Goal: Navigation & Orientation: Understand site structure

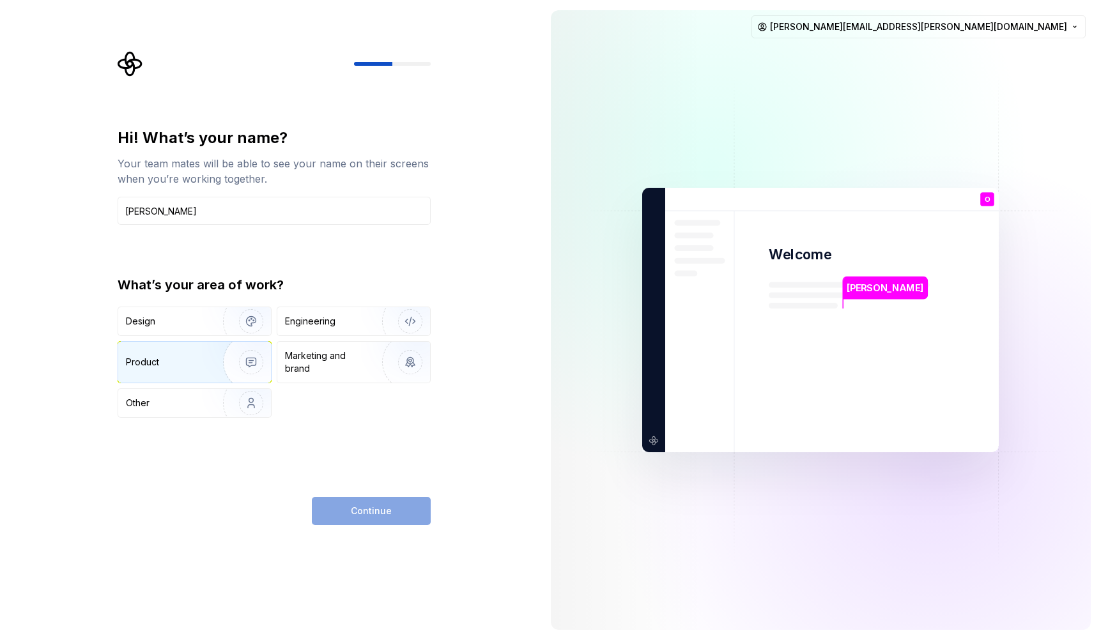
type input "[PERSON_NAME]"
click at [212, 360] on img "button" at bounding box center [243, 363] width 82 height 86
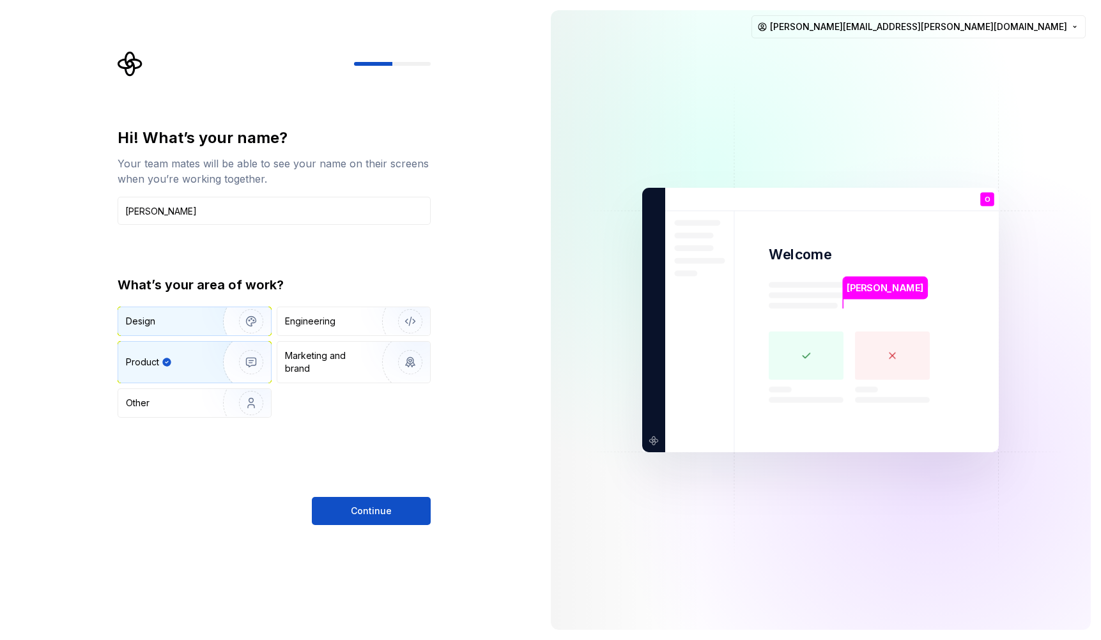
click at [183, 321] on div "Design" at bounding box center [166, 321] width 81 height 13
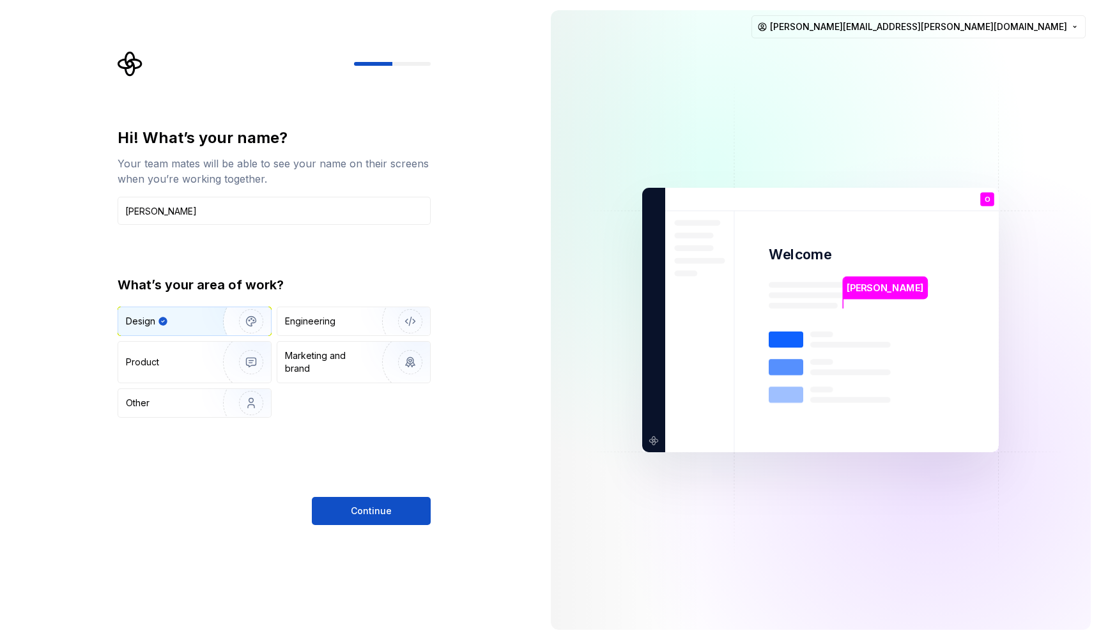
click at [375, 513] on span "Continue" at bounding box center [371, 511] width 41 height 13
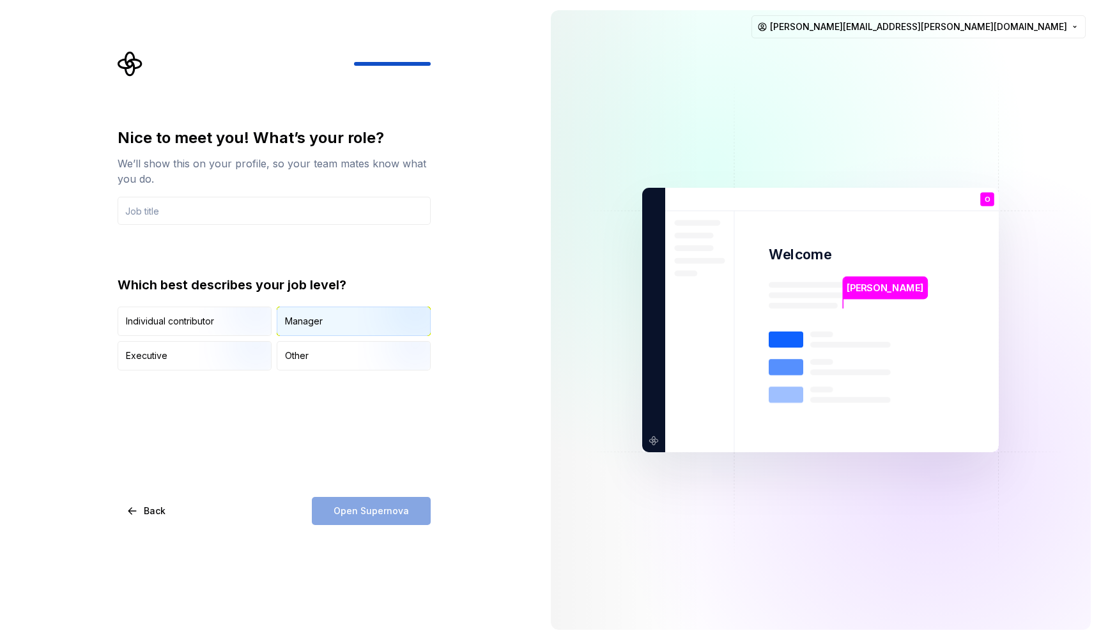
click at [401, 323] on img "button" at bounding box center [400, 338] width 82 height 86
click at [134, 212] on input "text" at bounding box center [274, 211] width 313 height 28
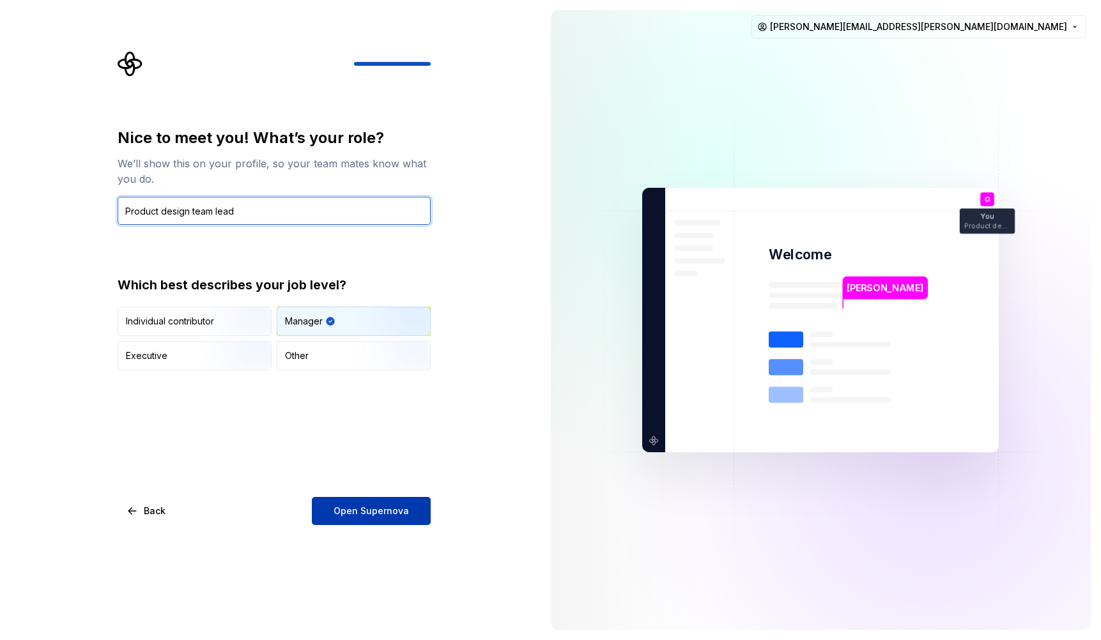
type input "Product design team lead"
click at [352, 514] on span "Open Supernova" at bounding box center [371, 511] width 75 height 13
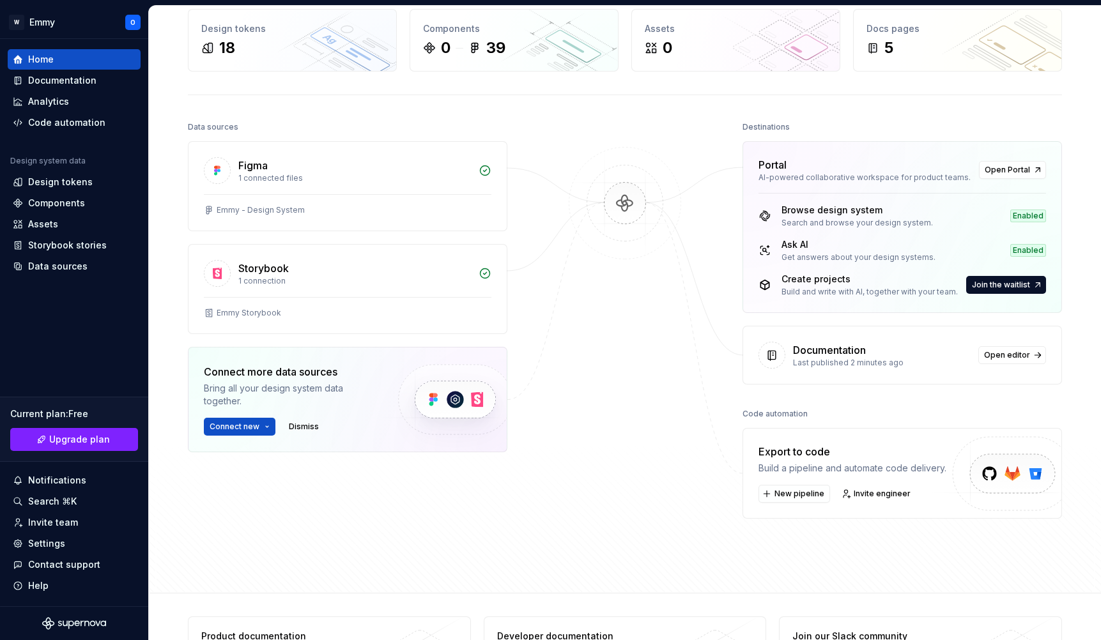
scroll to position [63, 0]
click at [48, 183] on div "Design tokens" at bounding box center [60, 182] width 65 height 13
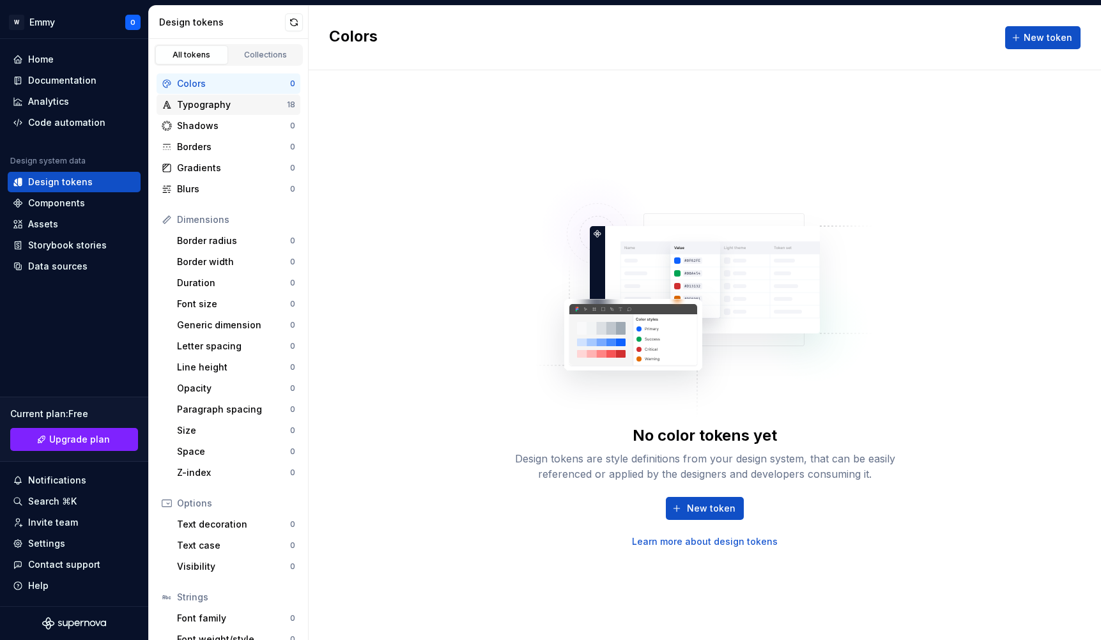
click at [187, 102] on div "Typography" at bounding box center [232, 104] width 110 height 13
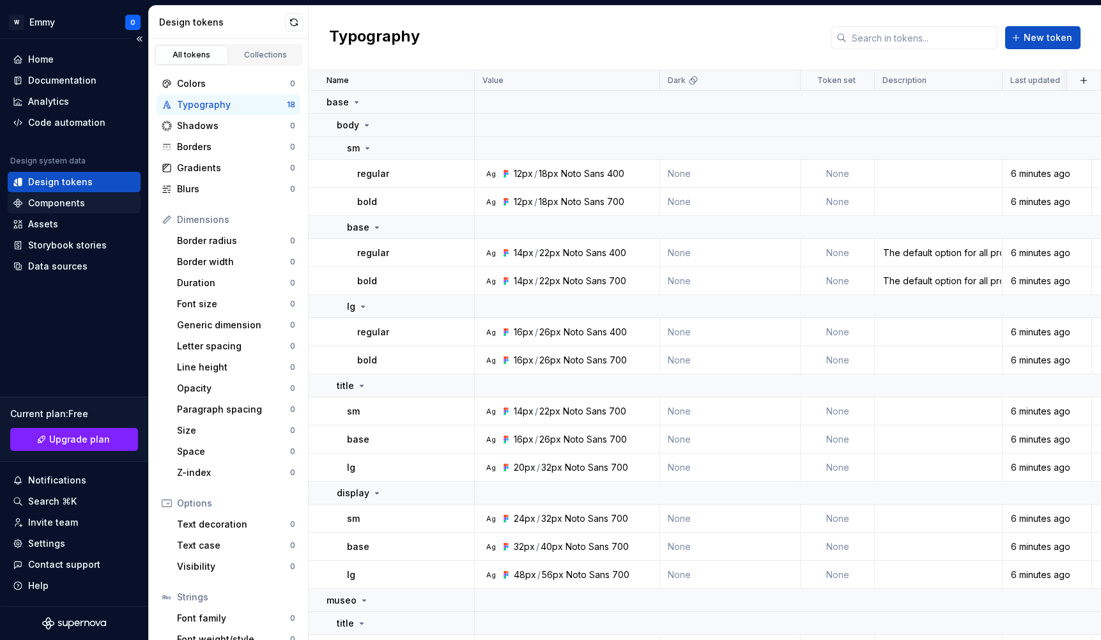
click at [61, 202] on div "Components" at bounding box center [56, 203] width 57 height 13
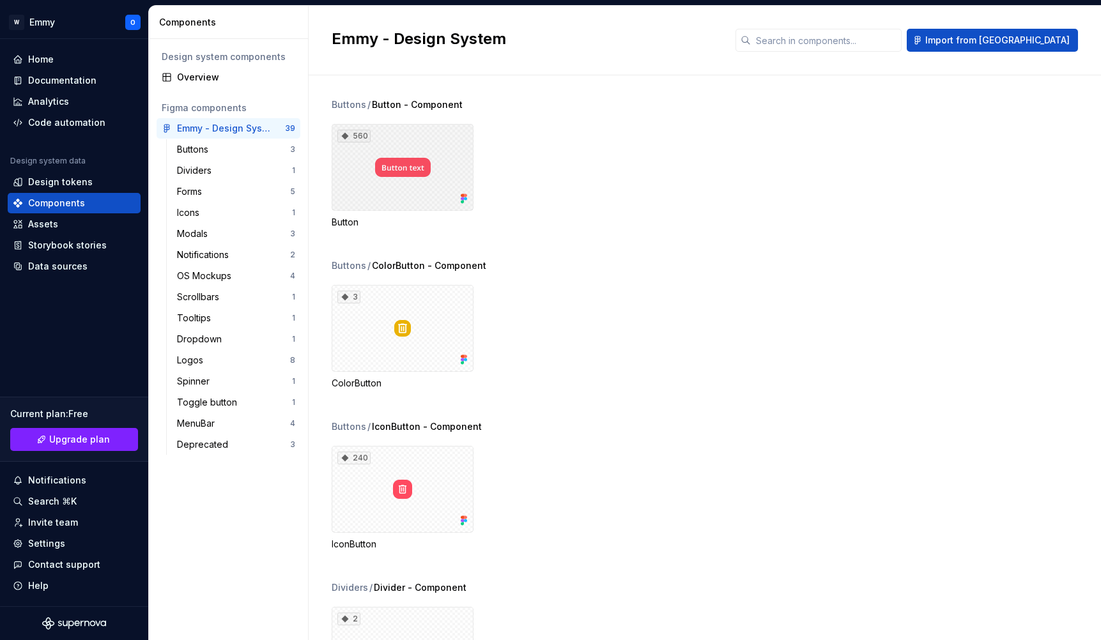
click at [400, 183] on div "560" at bounding box center [403, 167] width 142 height 87
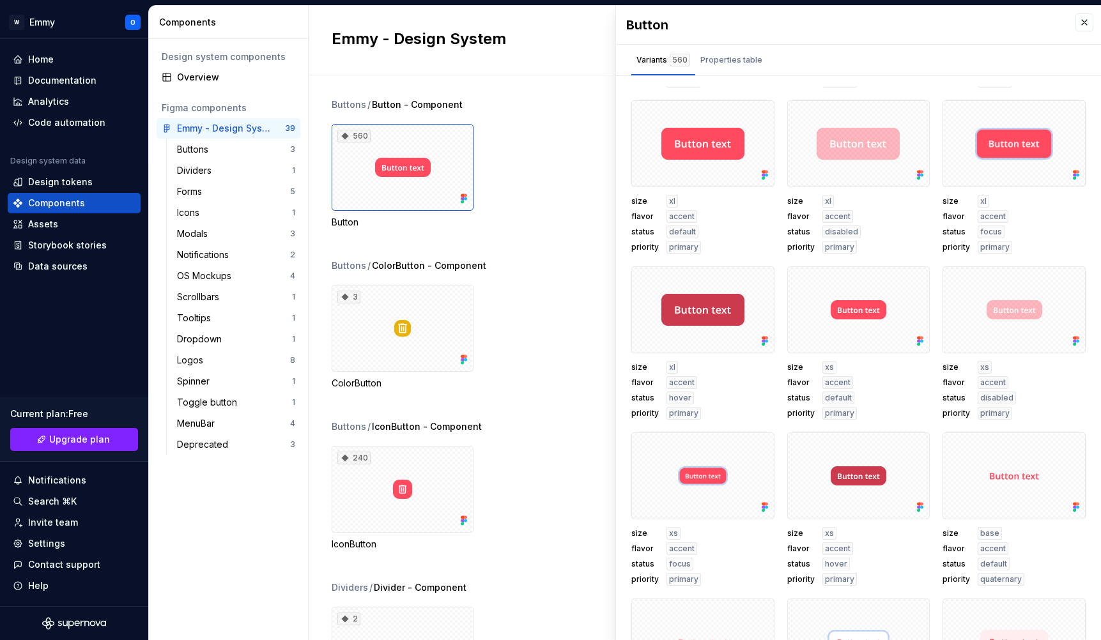
scroll to position [657, 0]
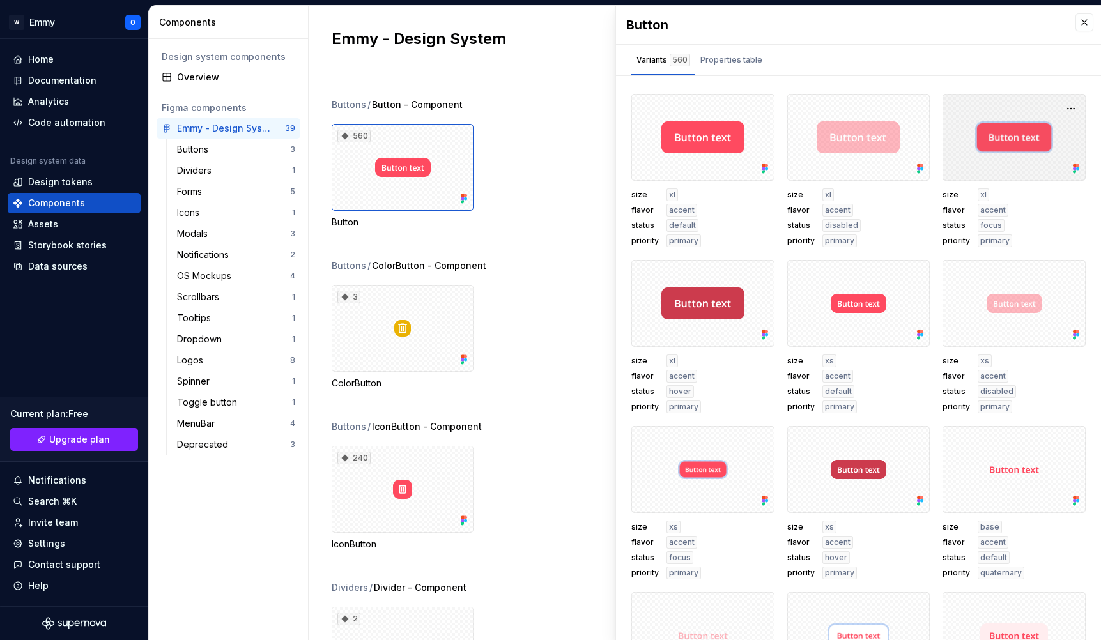
click at [970, 150] on div at bounding box center [1014, 137] width 143 height 87
click at [1009, 139] on div at bounding box center [1014, 137] width 143 height 87
click at [1068, 109] on button "button" at bounding box center [1071, 109] width 18 height 18
click at [927, 72] on div "Variants 560 Properties table" at bounding box center [858, 60] width 485 height 31
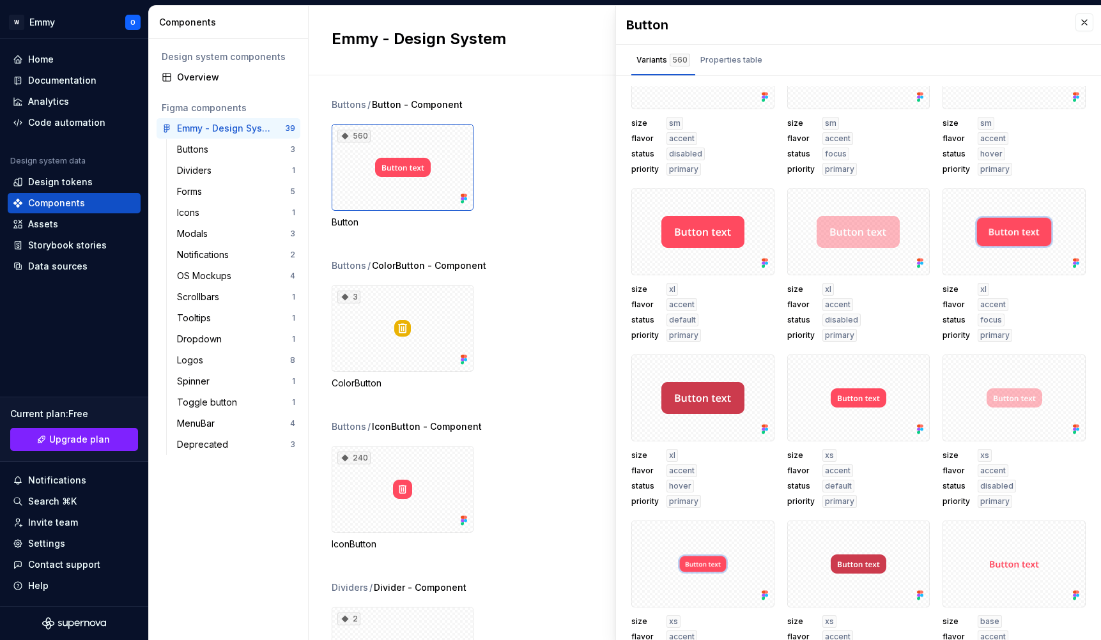
scroll to position [553, 0]
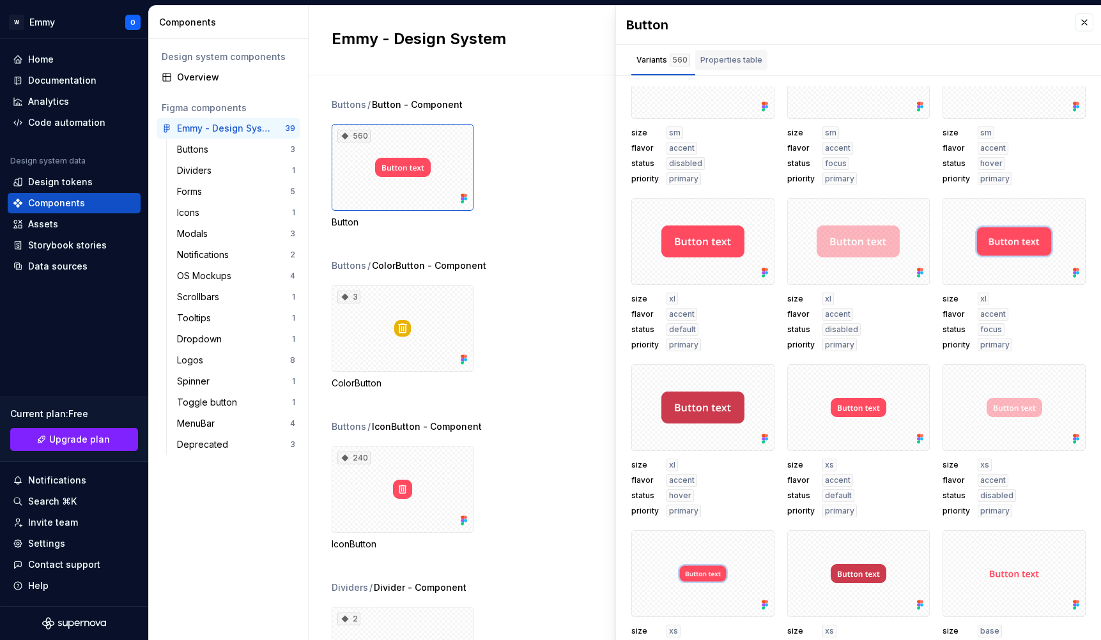
click at [728, 63] on div "Properties table" at bounding box center [732, 60] width 62 height 13
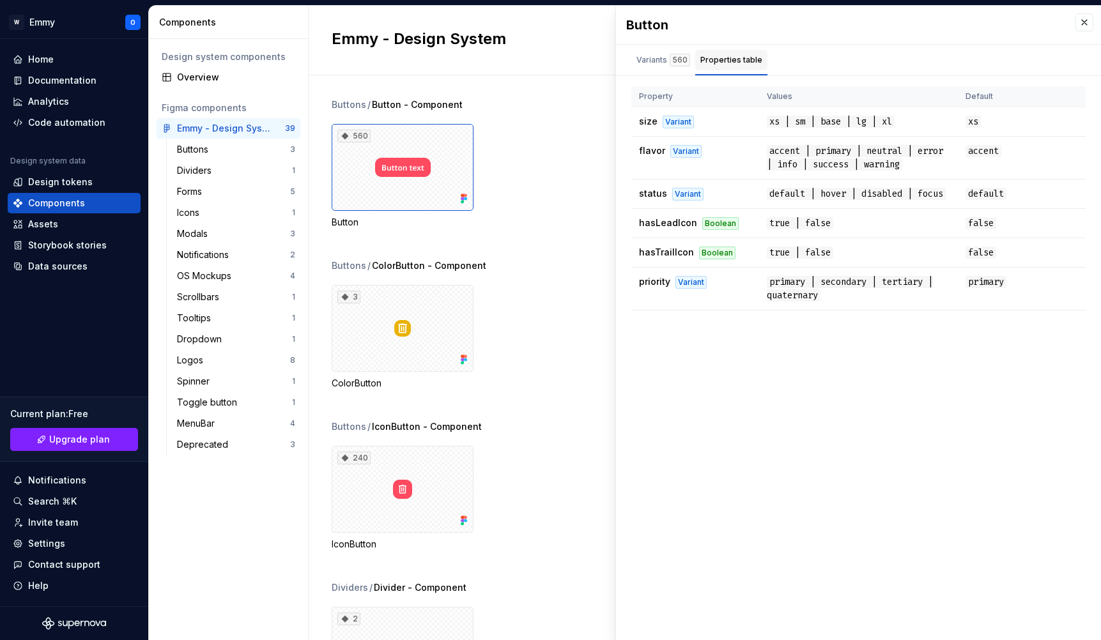
scroll to position [0, 0]
click at [204, 192] on div "Forms" at bounding box center [192, 191] width 30 height 13
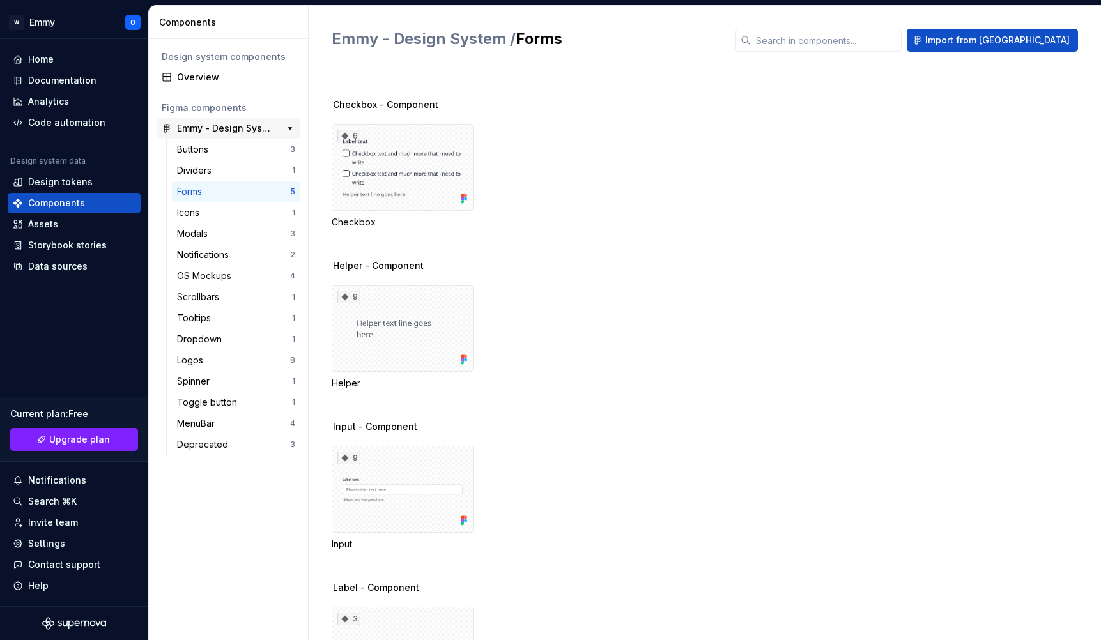
click at [189, 131] on div "Emmy - Design System" at bounding box center [224, 128] width 95 height 13
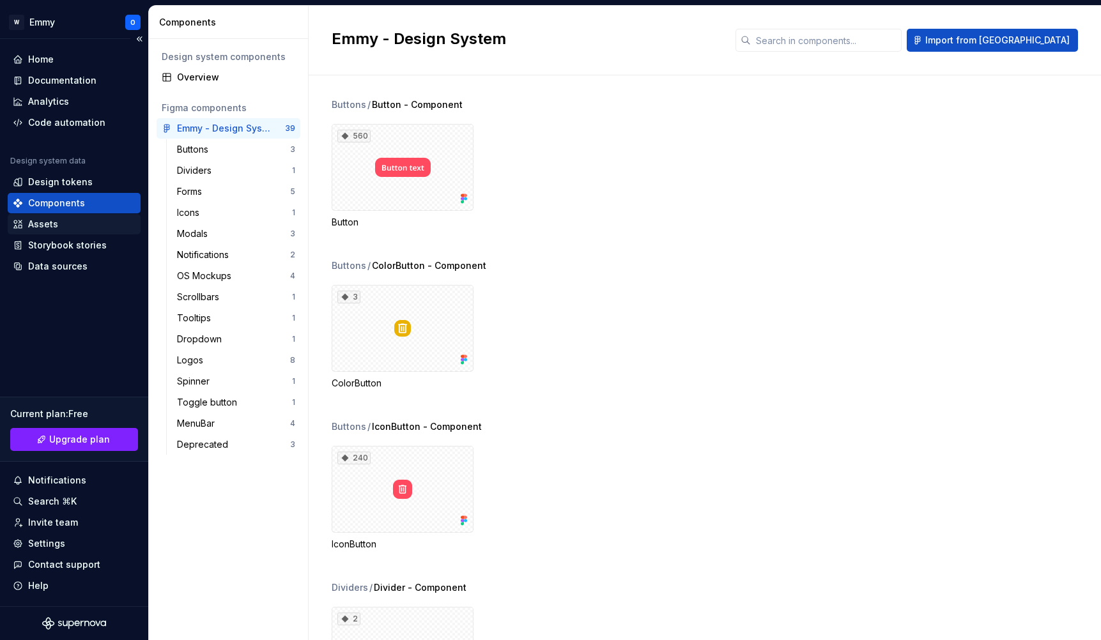
click at [38, 219] on div "Assets" at bounding box center [43, 224] width 30 height 13
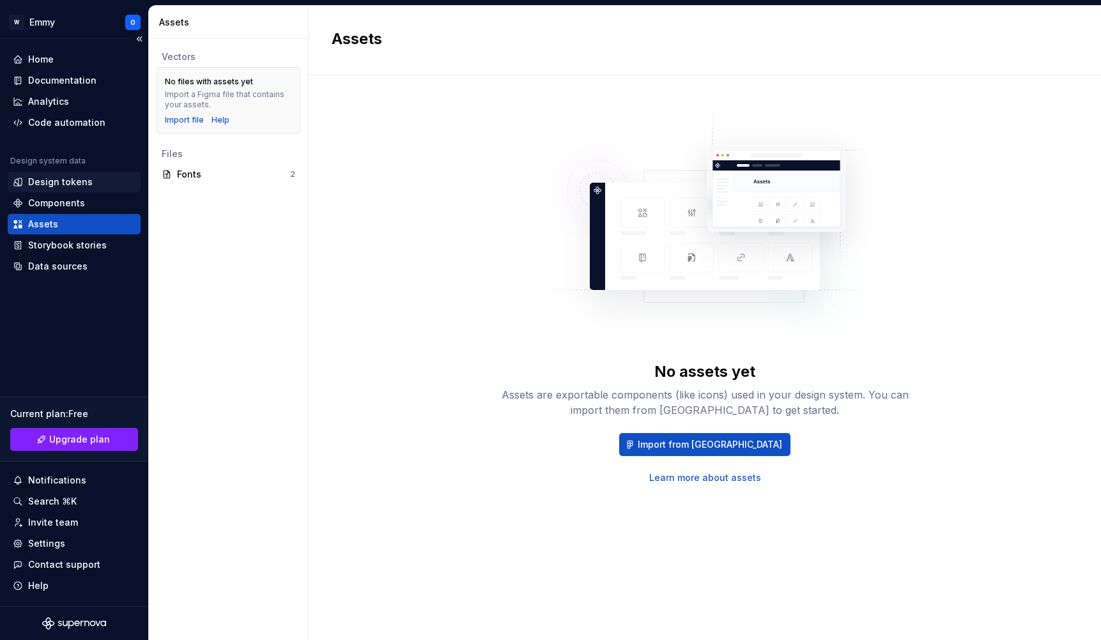
click at [47, 182] on div "Design tokens" at bounding box center [60, 182] width 65 height 13
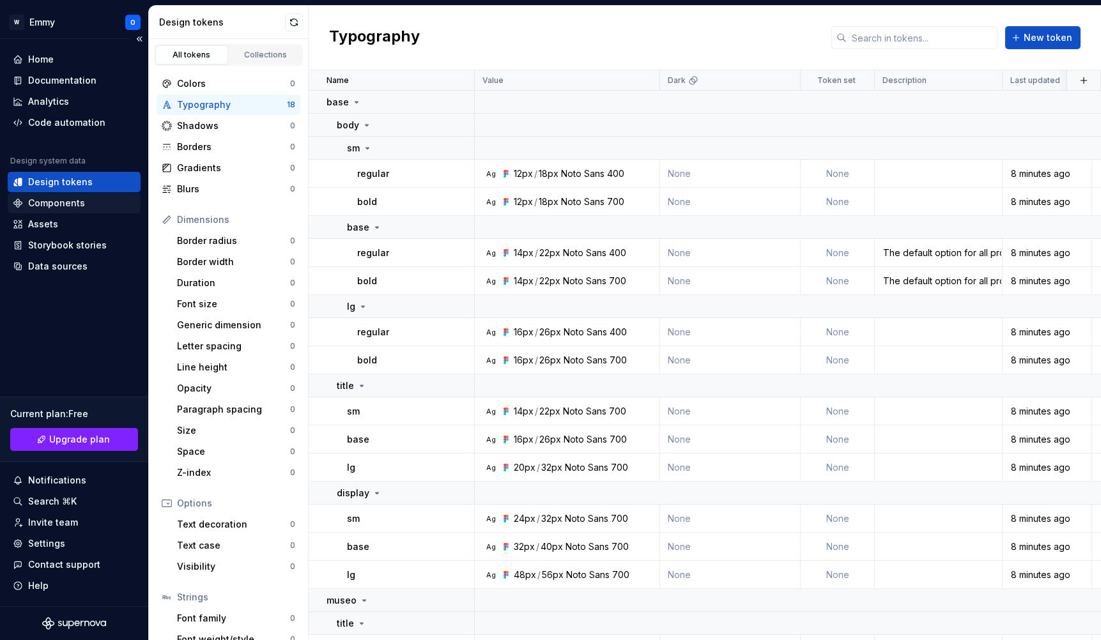
click at [43, 204] on div "Components" at bounding box center [56, 203] width 57 height 13
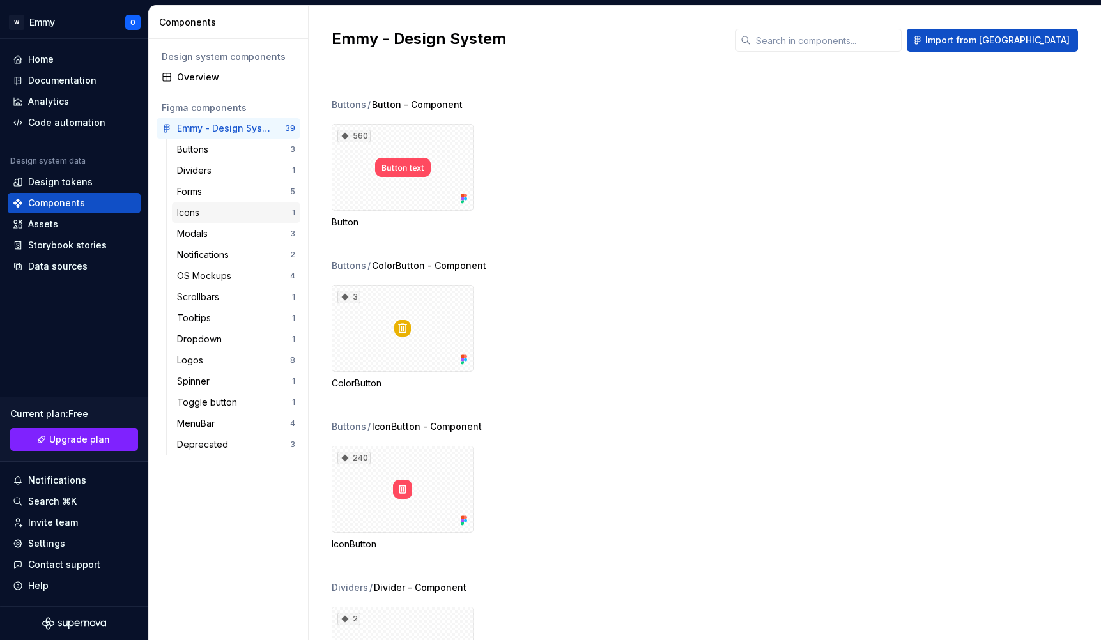
click at [199, 206] on div "Icons" at bounding box center [190, 212] width 27 height 13
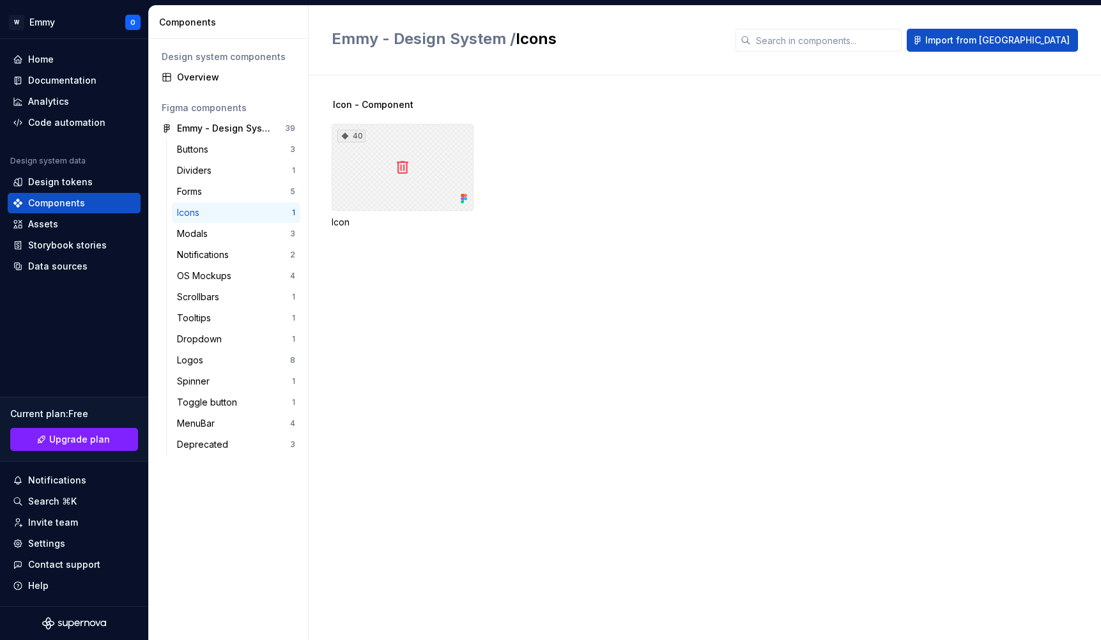
click at [353, 133] on div "40" at bounding box center [351, 136] width 28 height 13
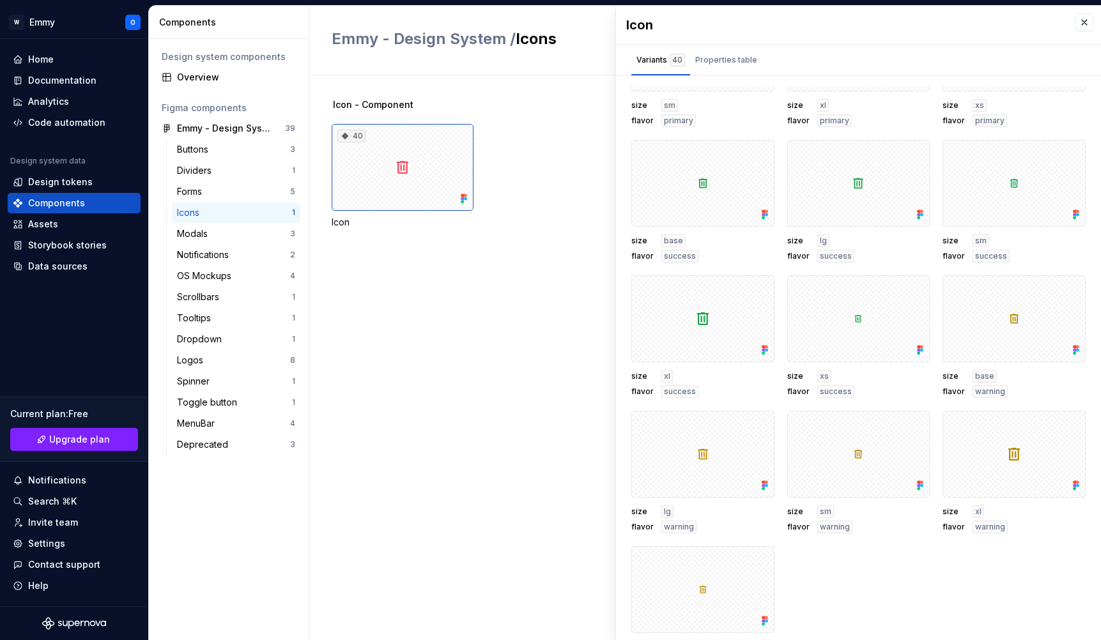
scroll to position [1335, 0]
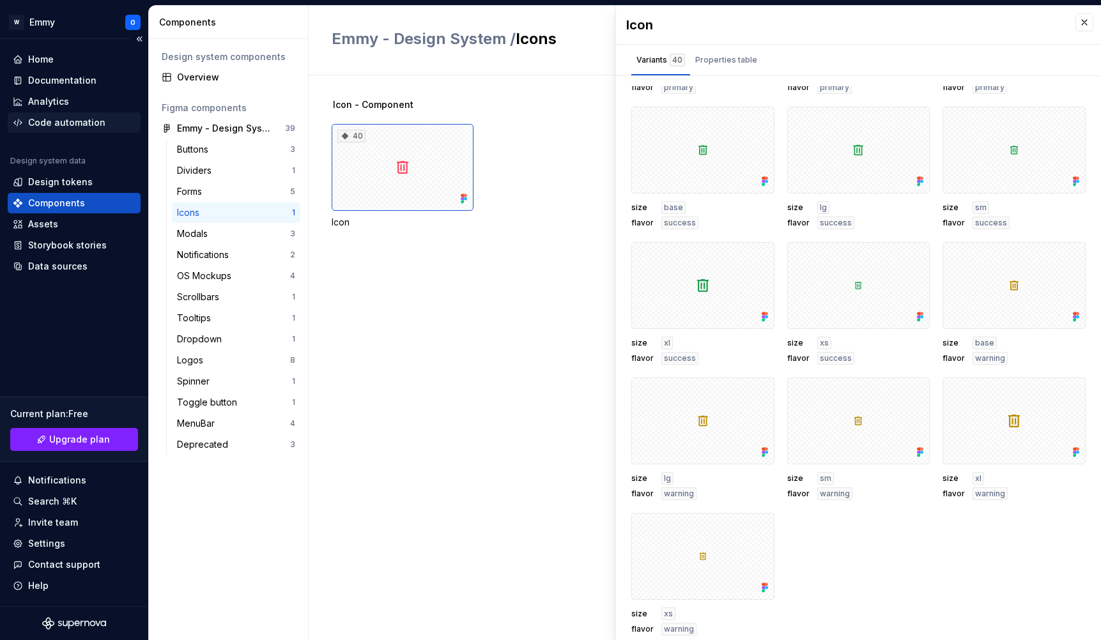
click at [50, 128] on div "Code automation" at bounding box center [66, 122] width 77 height 13
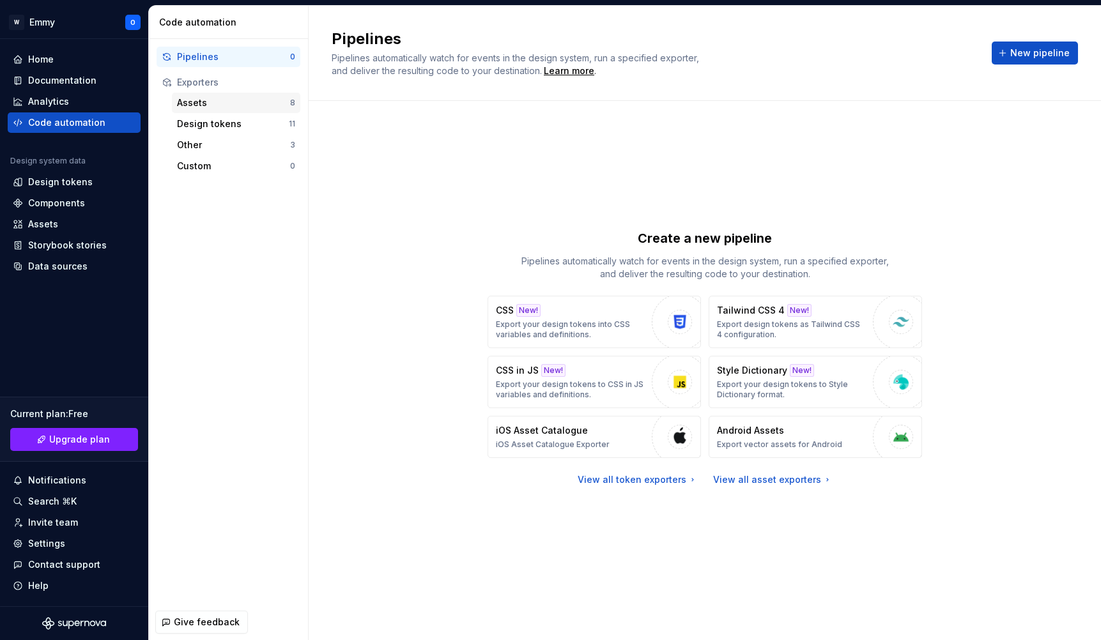
click at [204, 99] on div "Assets" at bounding box center [233, 103] width 113 height 13
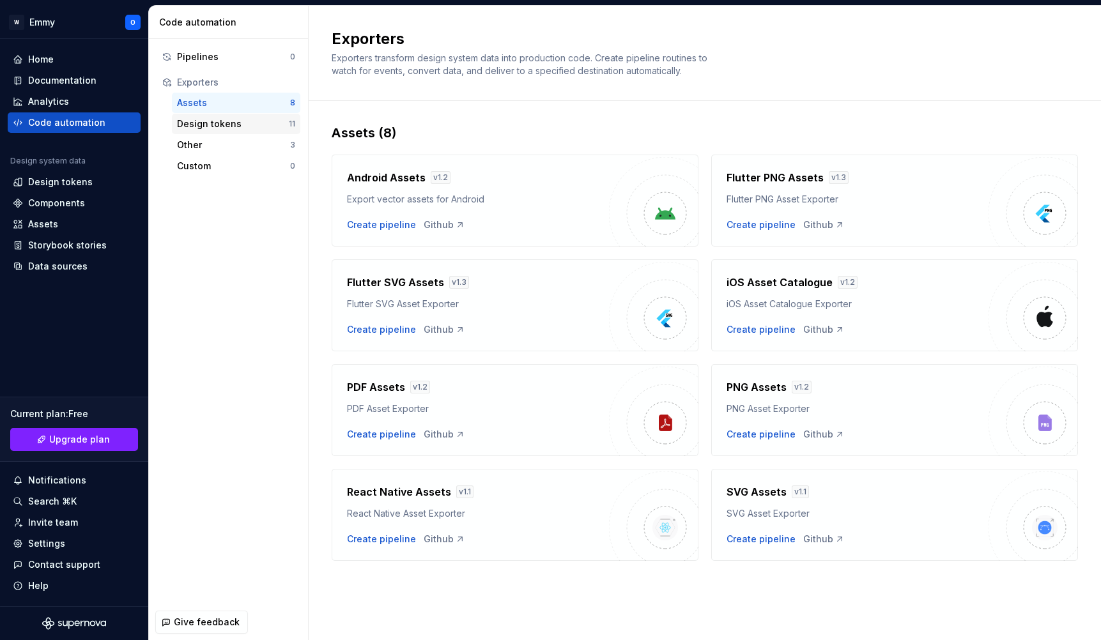
click at [208, 120] on div "Design tokens" at bounding box center [233, 124] width 112 height 13
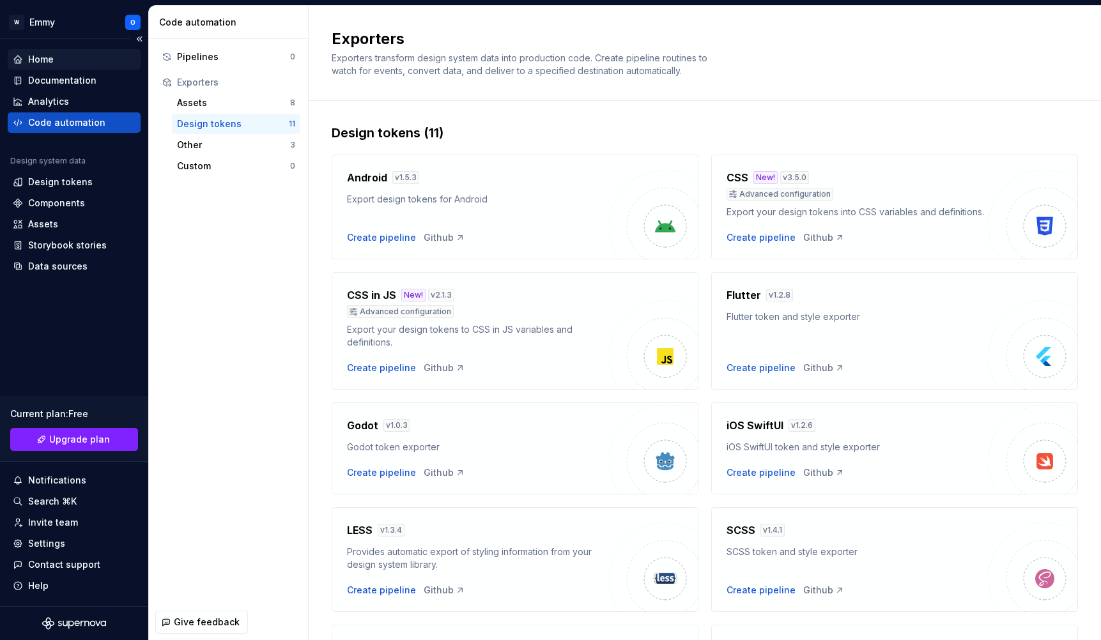
click at [45, 62] on div "Home" at bounding box center [41, 59] width 26 height 13
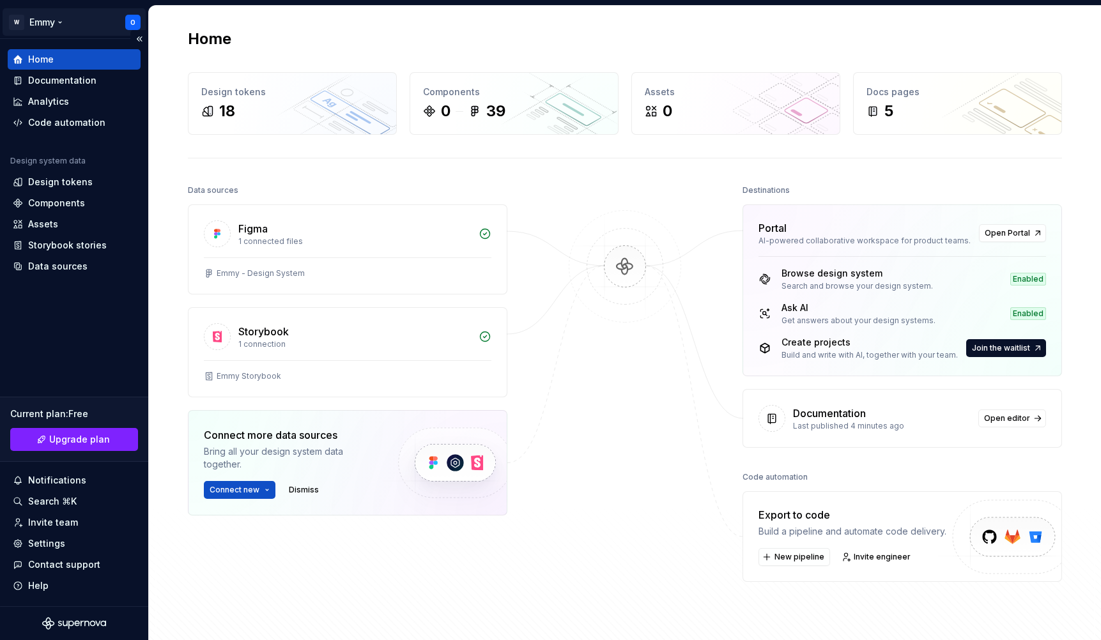
click at [47, 25] on html "W Emmy O Home Documentation Analytics Code automation Design system data Design…" at bounding box center [550, 320] width 1101 height 640
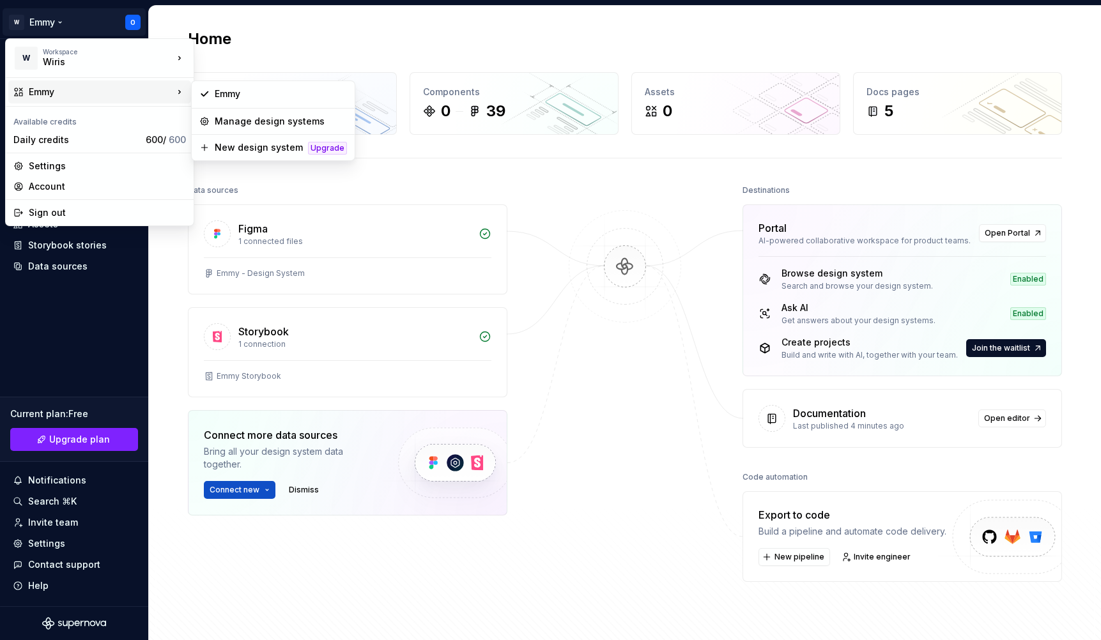
click at [40, 89] on div "Emmy" at bounding box center [101, 92] width 144 height 13
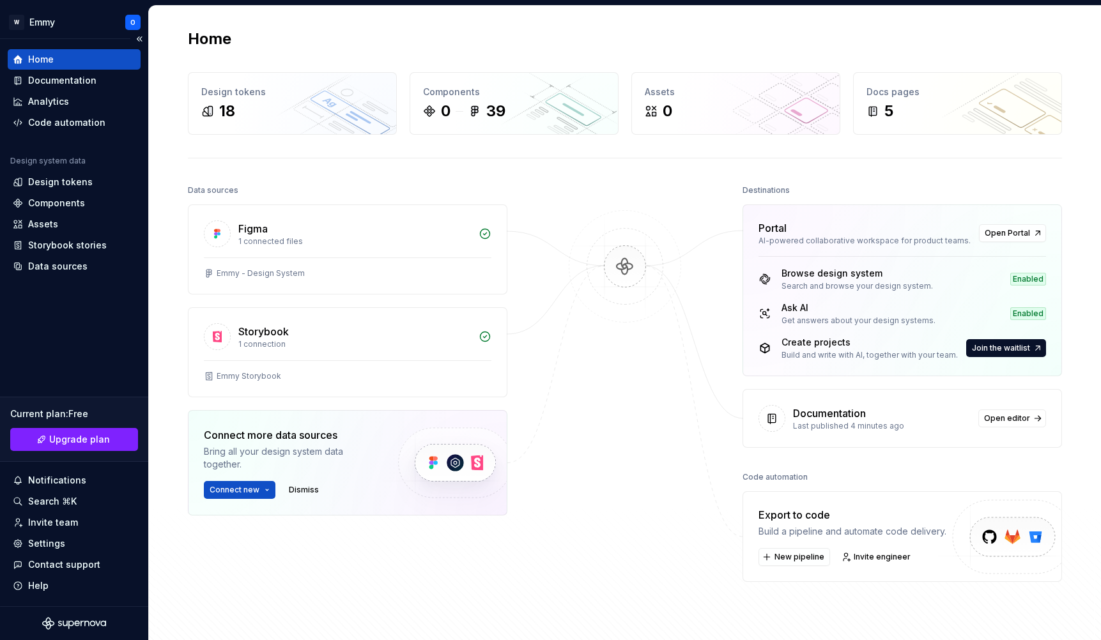
click at [59, 334] on html "W Emmy O Home Documentation Analytics Code automation Design system data Design…" at bounding box center [550, 320] width 1101 height 640
click at [53, 324] on div "Home Documentation Analytics Code automation Design system data Design tokens C…" at bounding box center [74, 323] width 148 height 568
click at [620, 274] on img at bounding box center [625, 279] width 124 height 139
click at [625, 265] on img at bounding box center [625, 279] width 124 height 139
click at [834, 275] on div "Browse design system" at bounding box center [857, 273] width 151 height 13
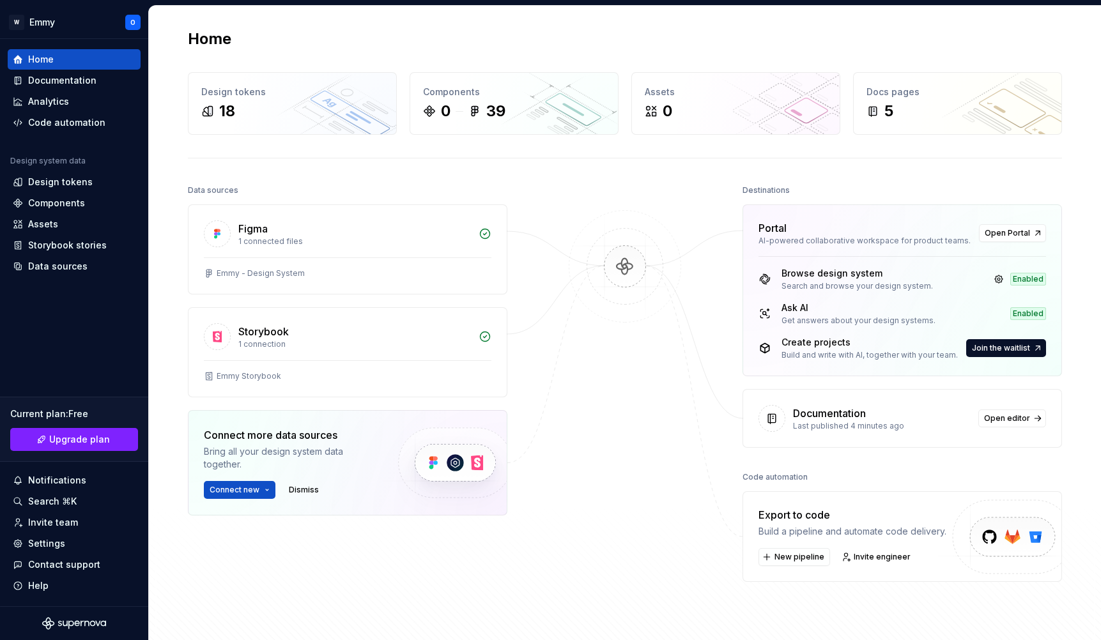
click at [773, 280] on div "Browse design system Search and browse your design system." at bounding box center [846, 279] width 174 height 24
click at [1000, 279] on link at bounding box center [999, 279] width 18 height 18
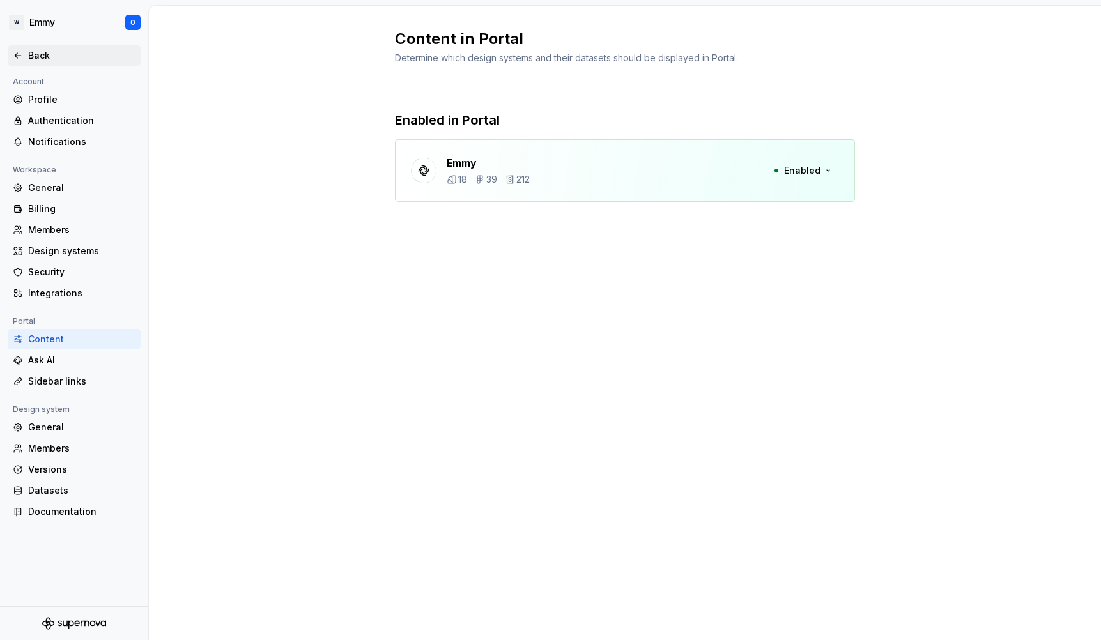
click at [20, 56] on icon at bounding box center [18, 55] width 10 height 10
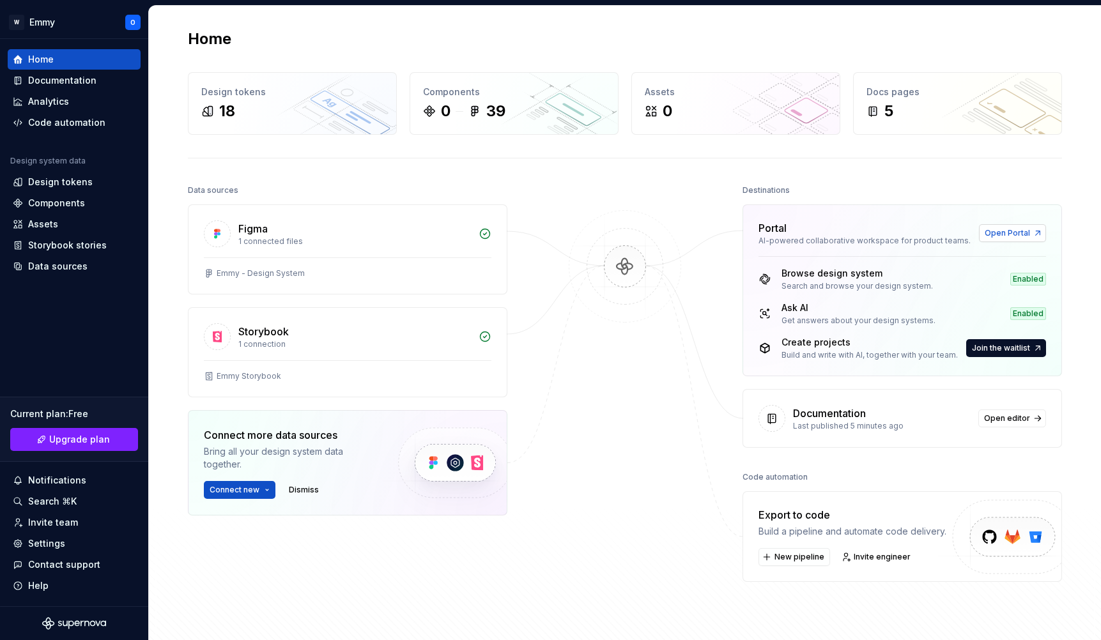
click at [1004, 231] on span "Open Portal" at bounding box center [1007, 233] width 45 height 10
